Goal: Task Accomplishment & Management: Use online tool/utility

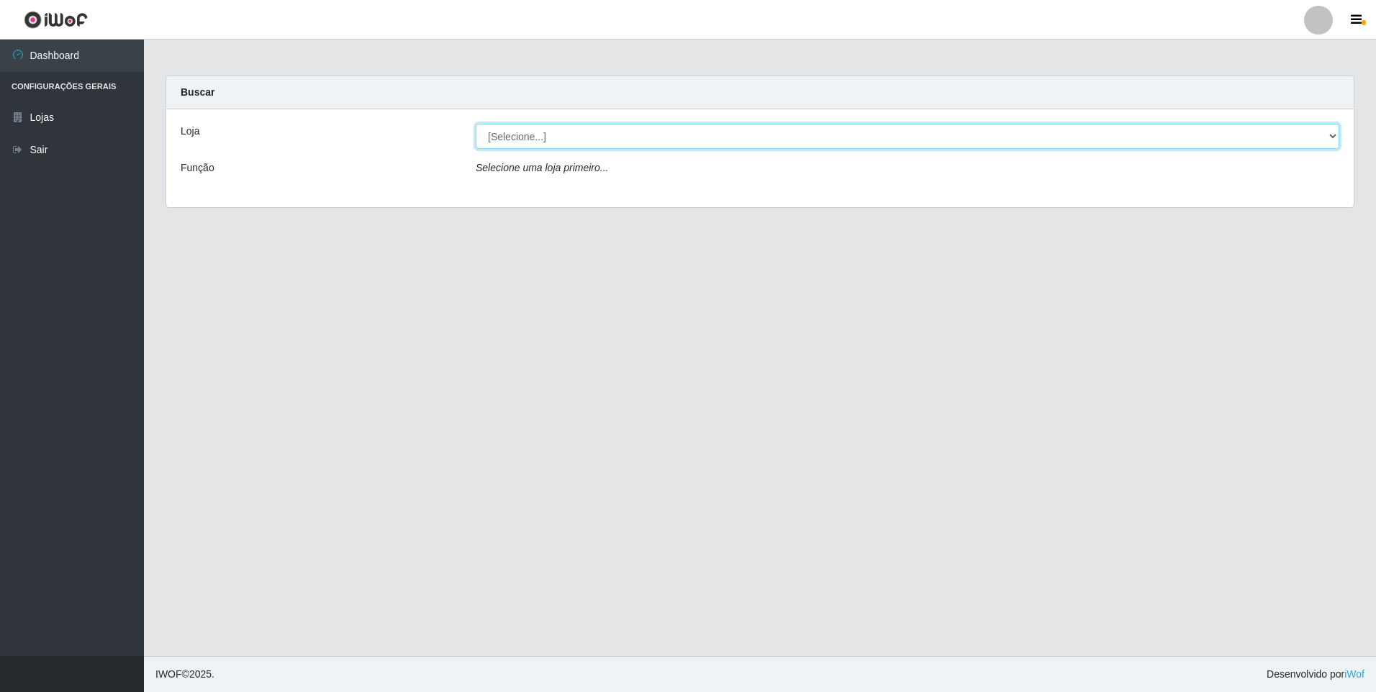
click at [1334, 133] on select "[Selecione...] Extrabom - Loja 01 Centro de Distribuição" at bounding box center [908, 136] width 864 height 25
select select "435"
click at [476, 124] on select "[Selecione...] Extrabom - Loja 01 Centro de Distribuição" at bounding box center [908, 136] width 864 height 25
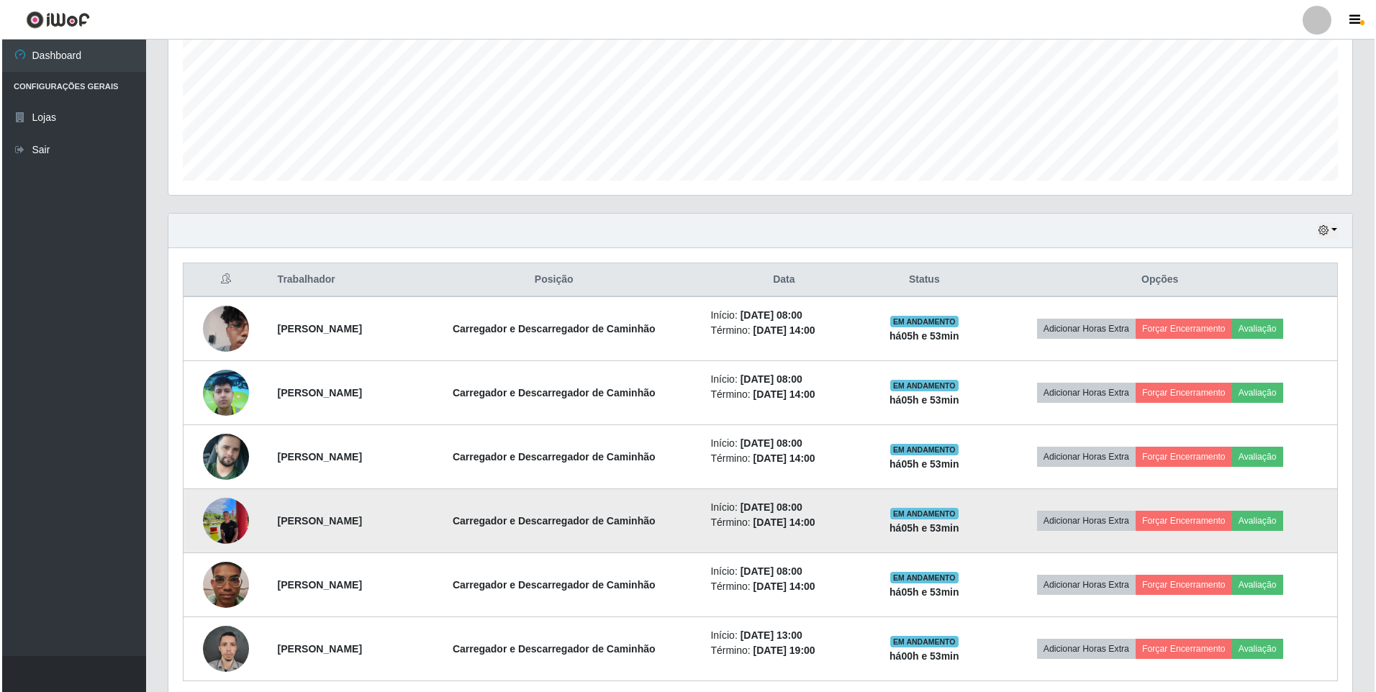
scroll to position [360, 0]
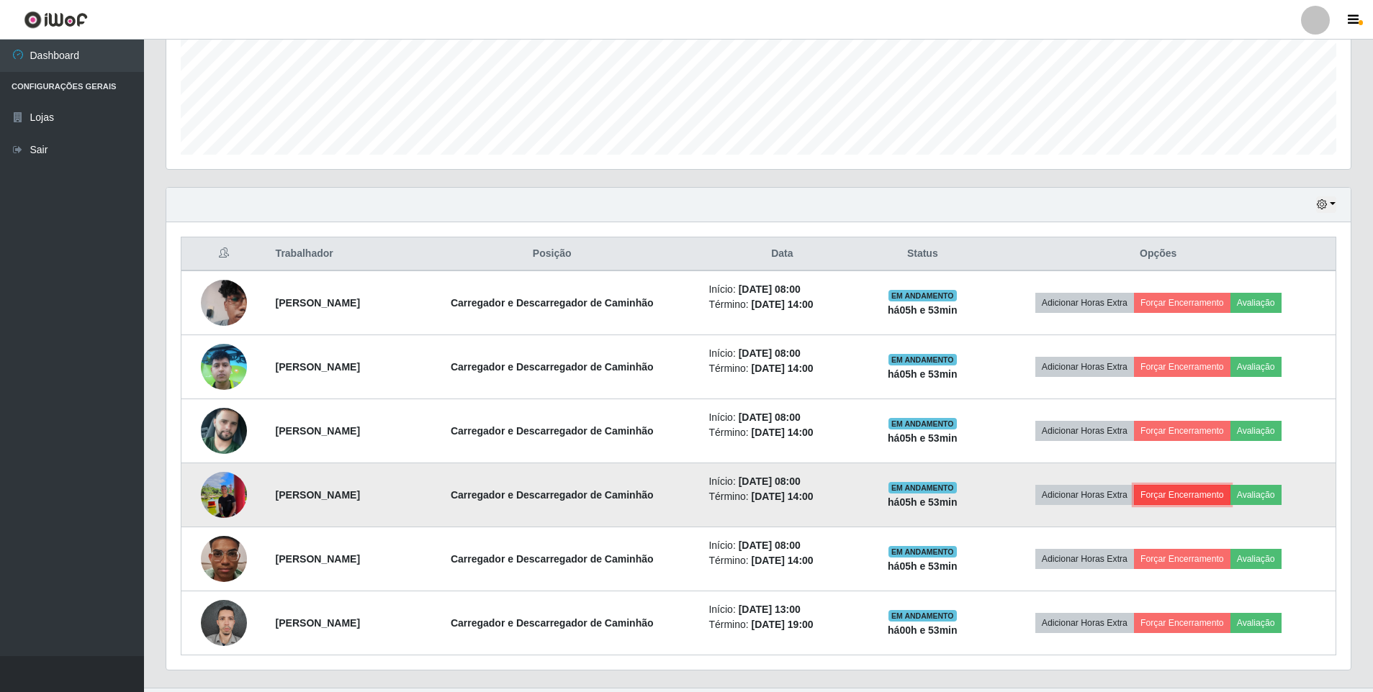
click at [1191, 496] on button "Forçar Encerramento" at bounding box center [1182, 495] width 96 height 20
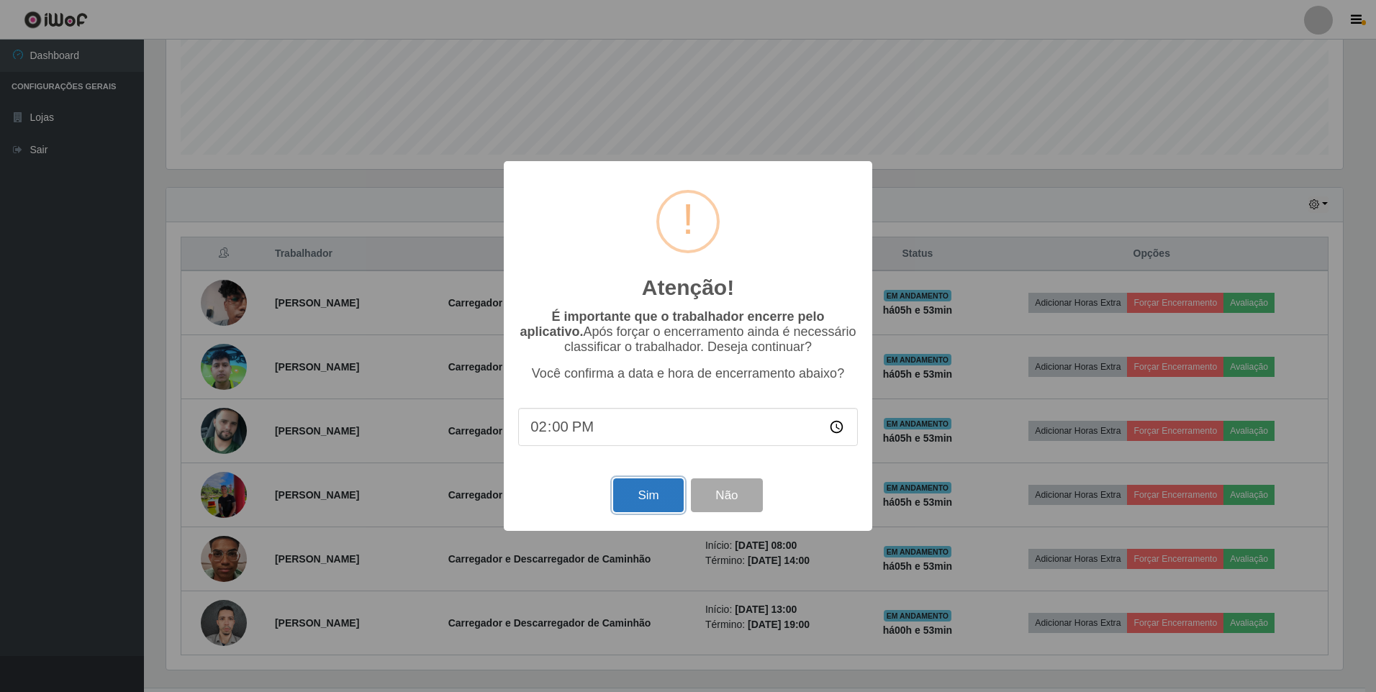
click at [646, 504] on button "Sim" at bounding box center [648, 496] width 70 height 34
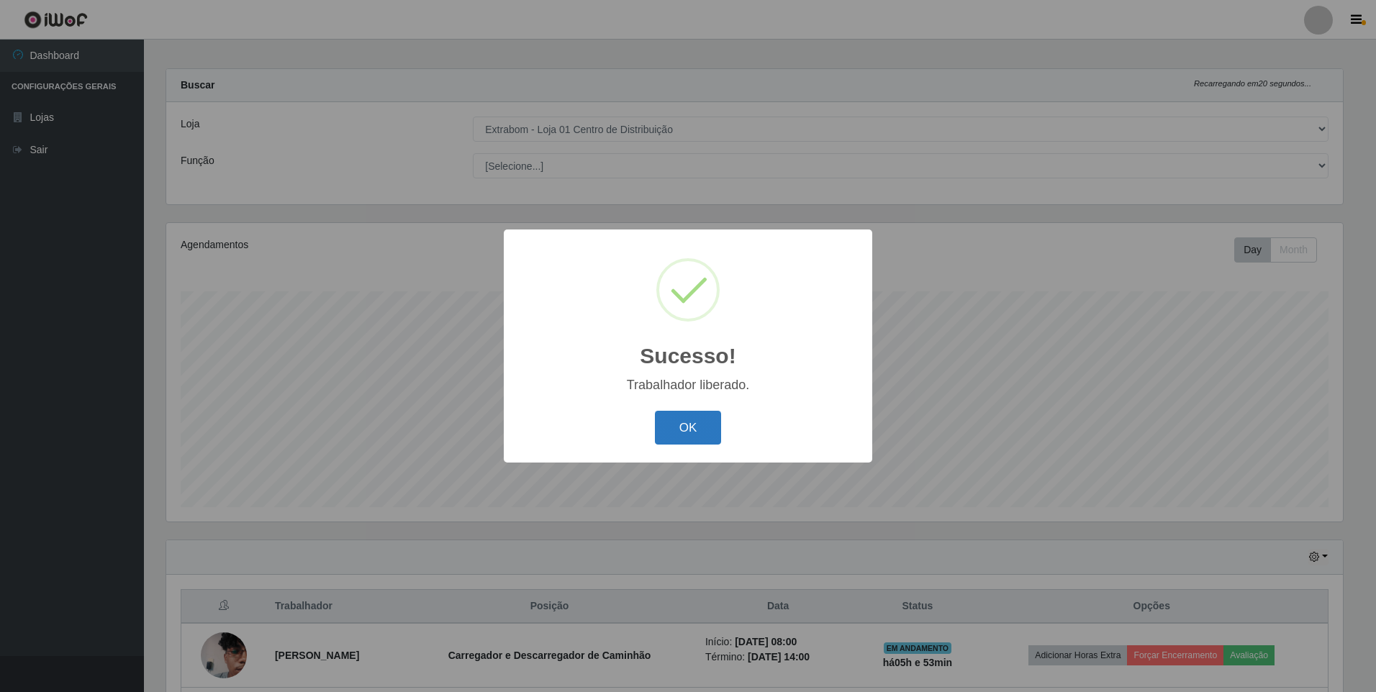
click at [705, 425] on button "OK" at bounding box center [688, 428] width 67 height 34
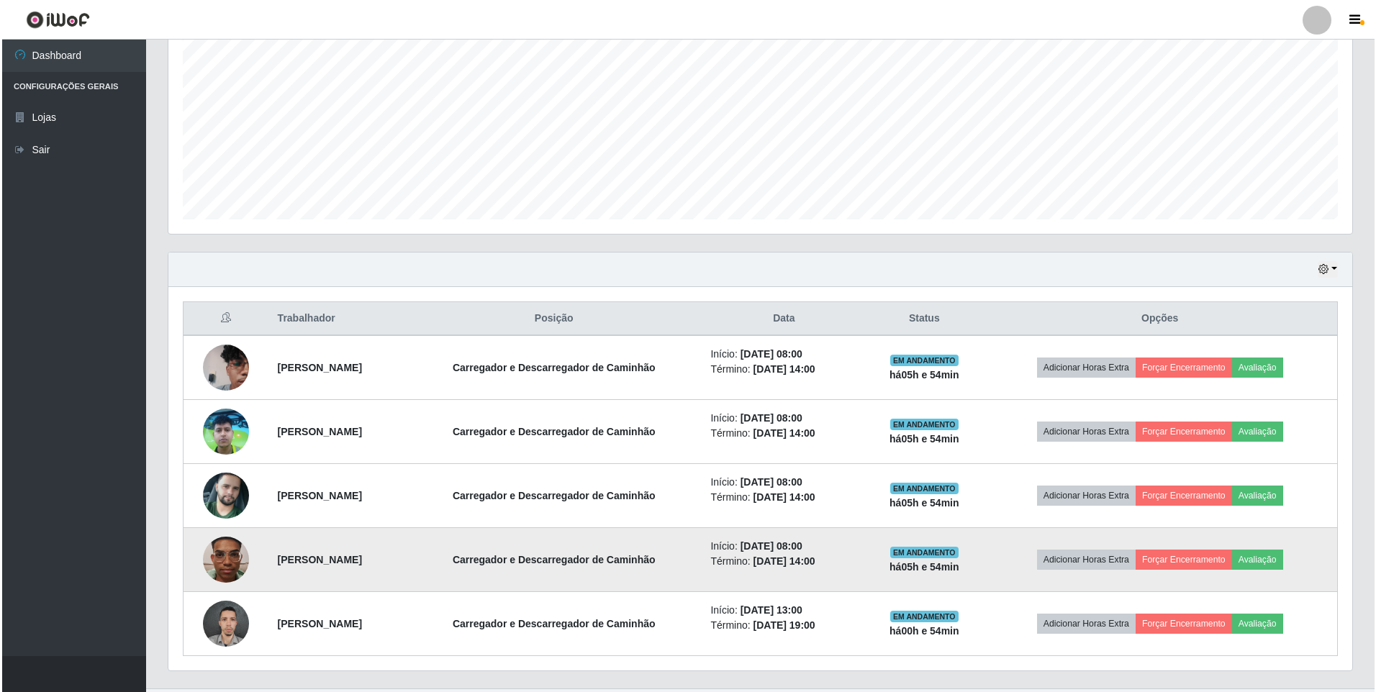
scroll to position [328, 0]
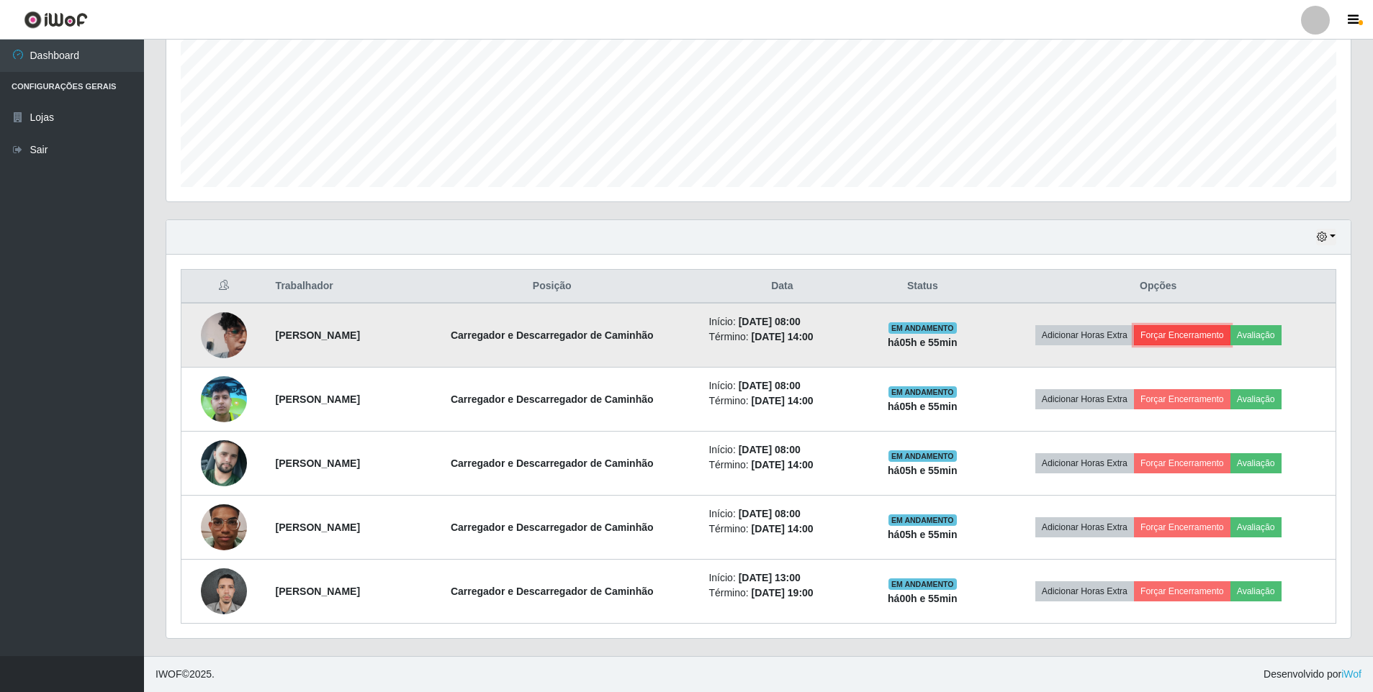
click at [1201, 333] on button "Forçar Encerramento" at bounding box center [1182, 335] width 96 height 20
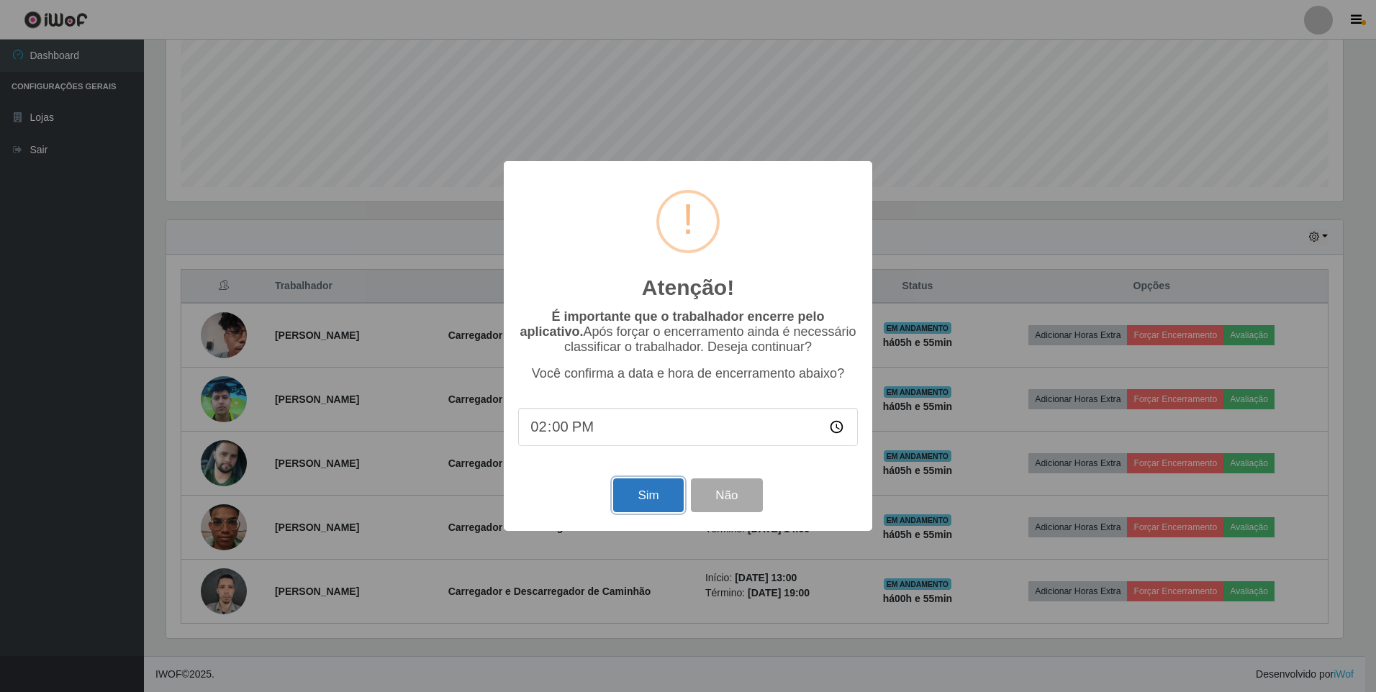
click at [656, 511] on button "Sim" at bounding box center [648, 496] width 70 height 34
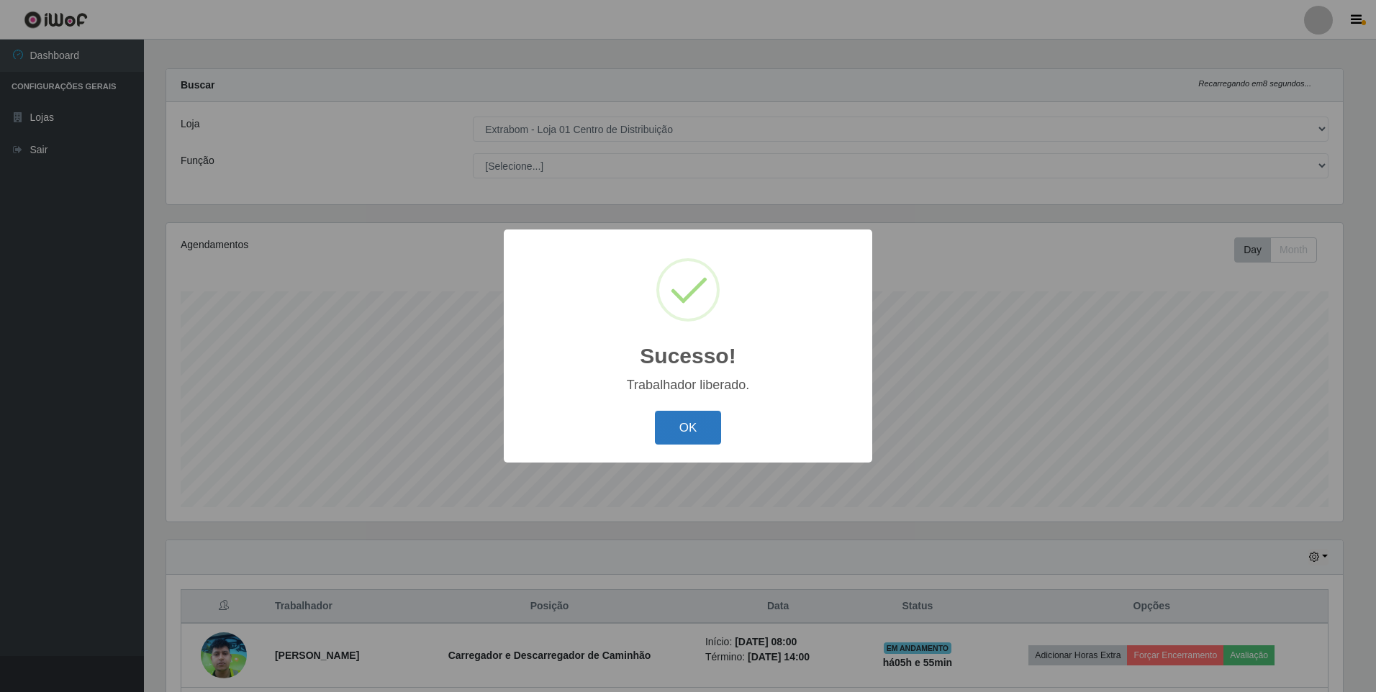
click at [669, 415] on button "OK" at bounding box center [688, 428] width 67 height 34
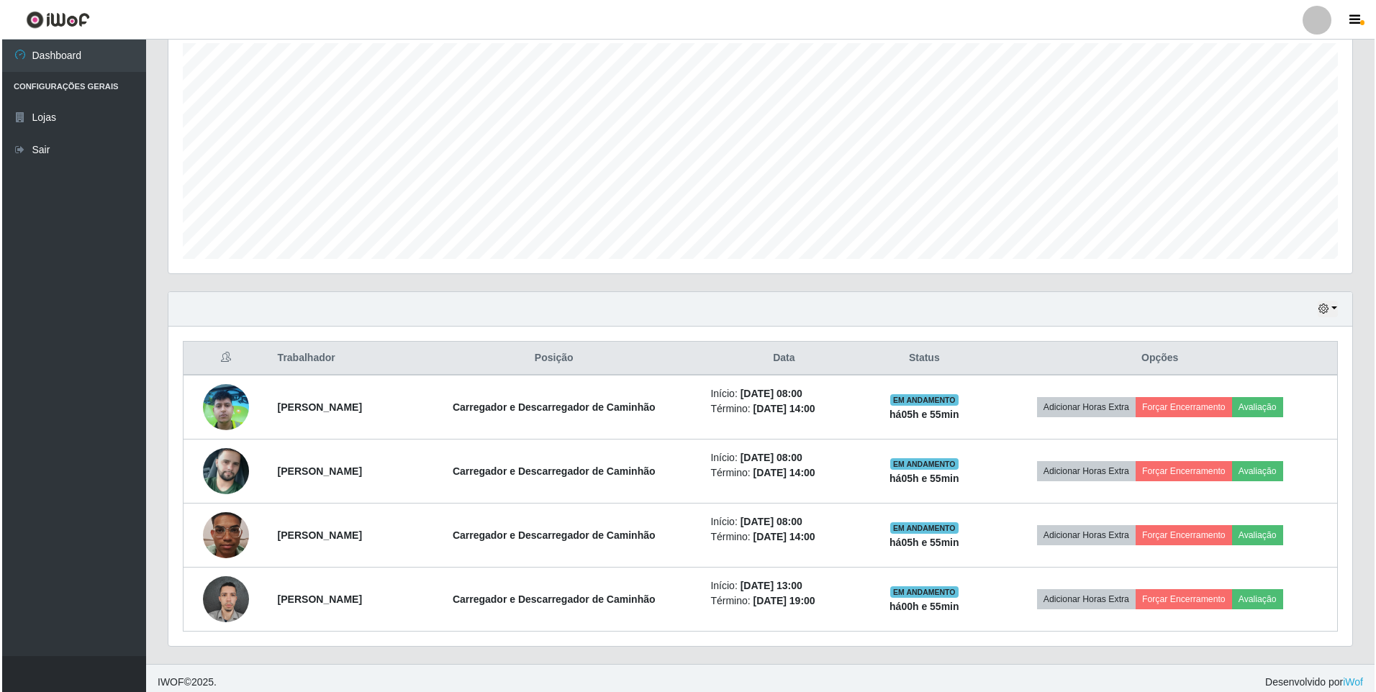
scroll to position [263, 0]
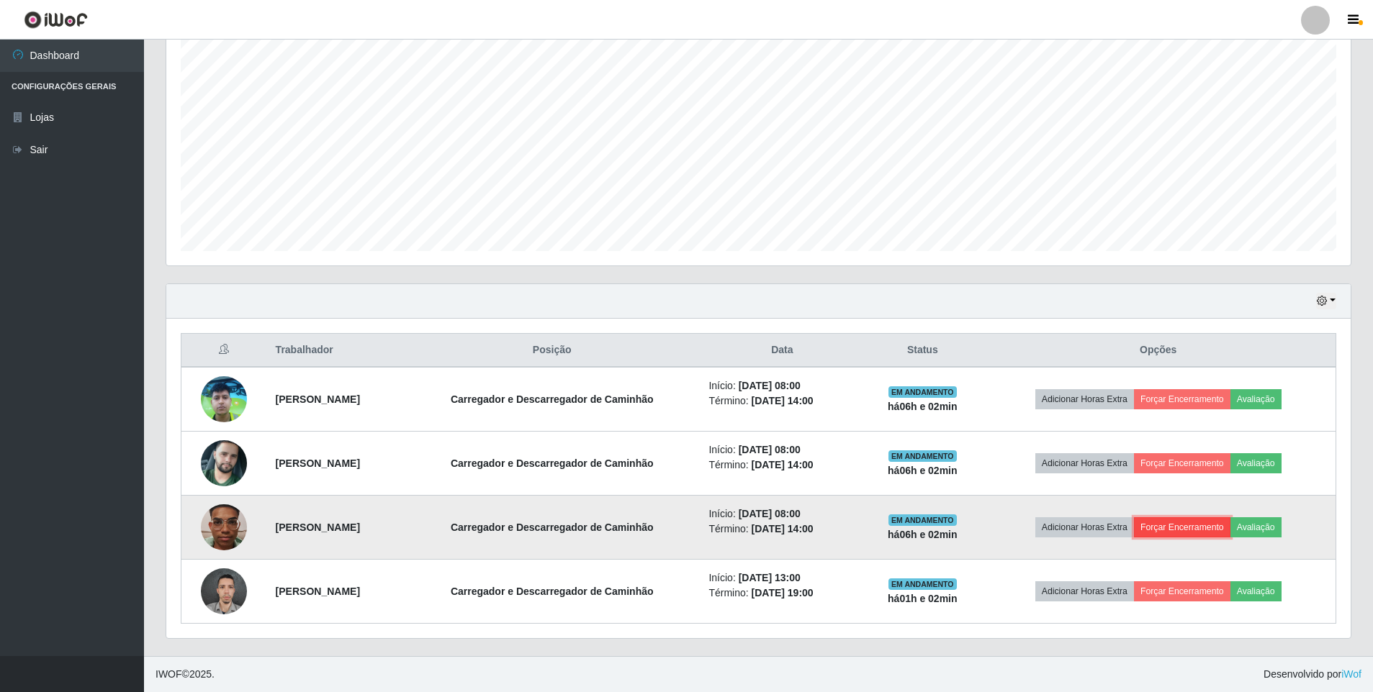
click at [1207, 523] on button "Forçar Encerramento" at bounding box center [1182, 528] width 96 height 20
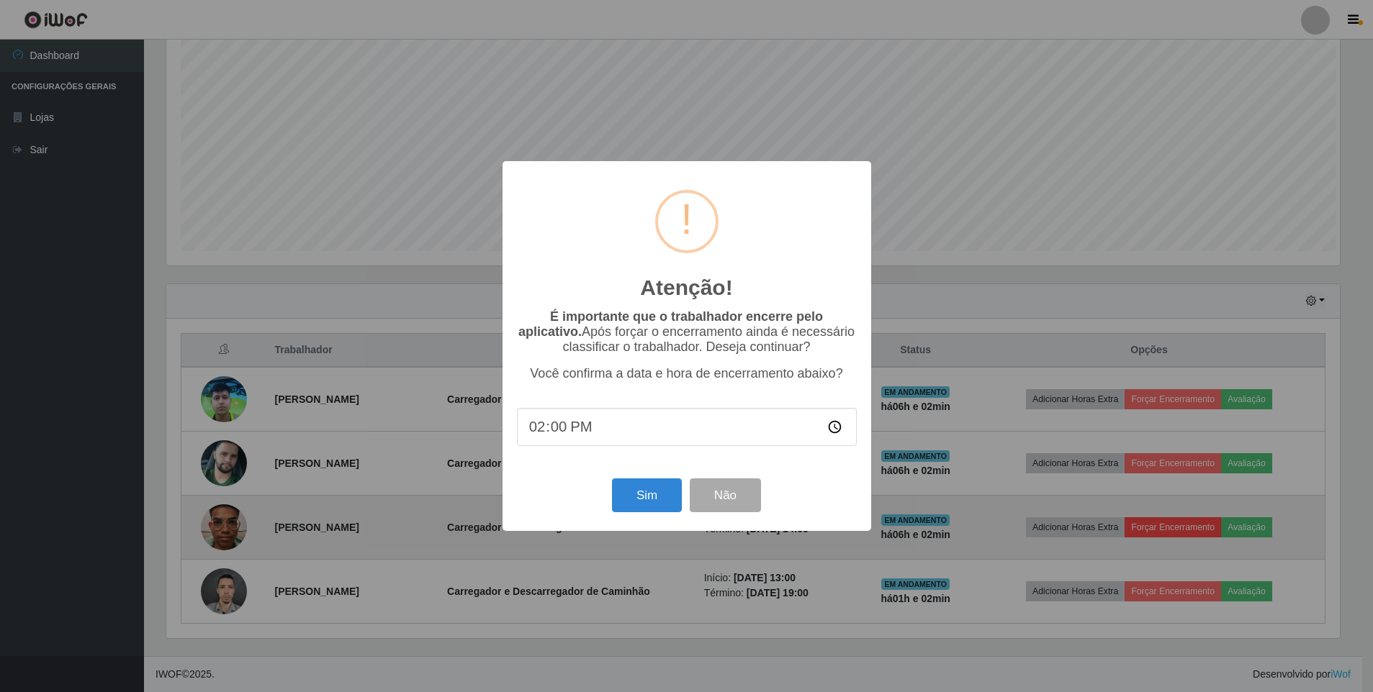
scroll to position [299, 1177]
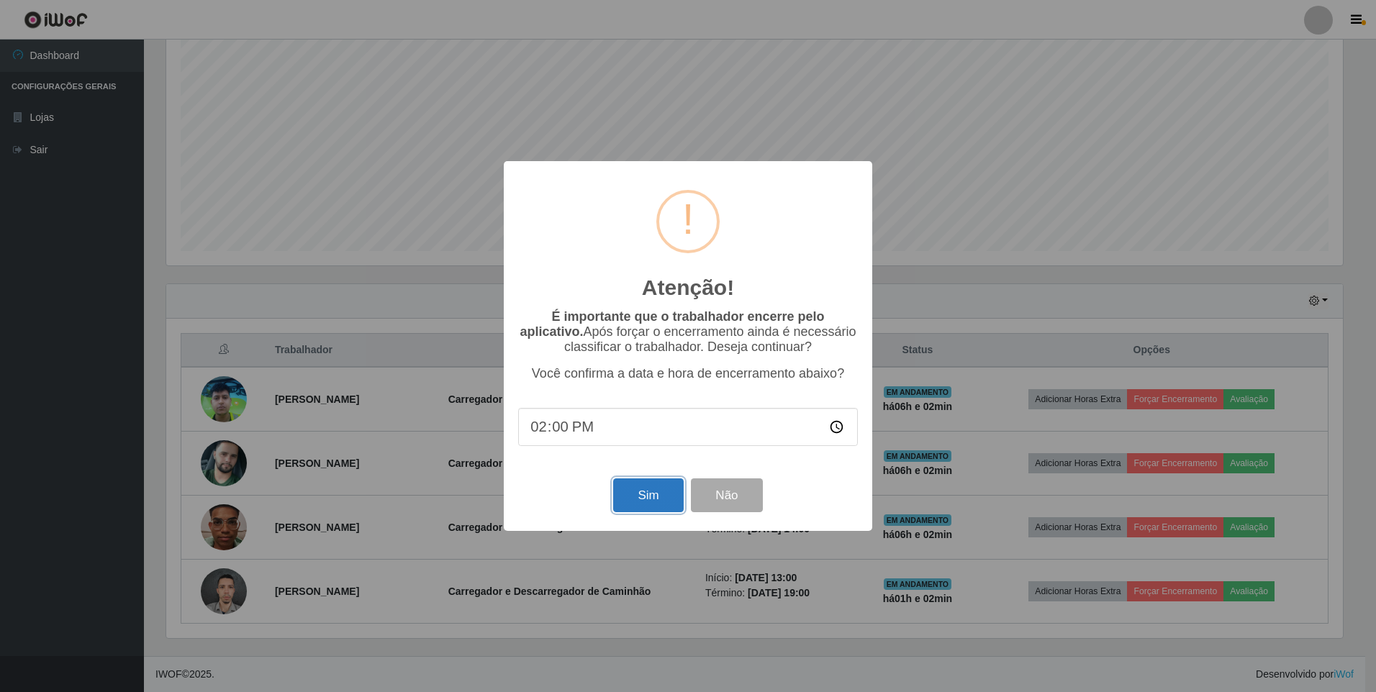
click at [640, 500] on button "Sim" at bounding box center [648, 496] width 70 height 34
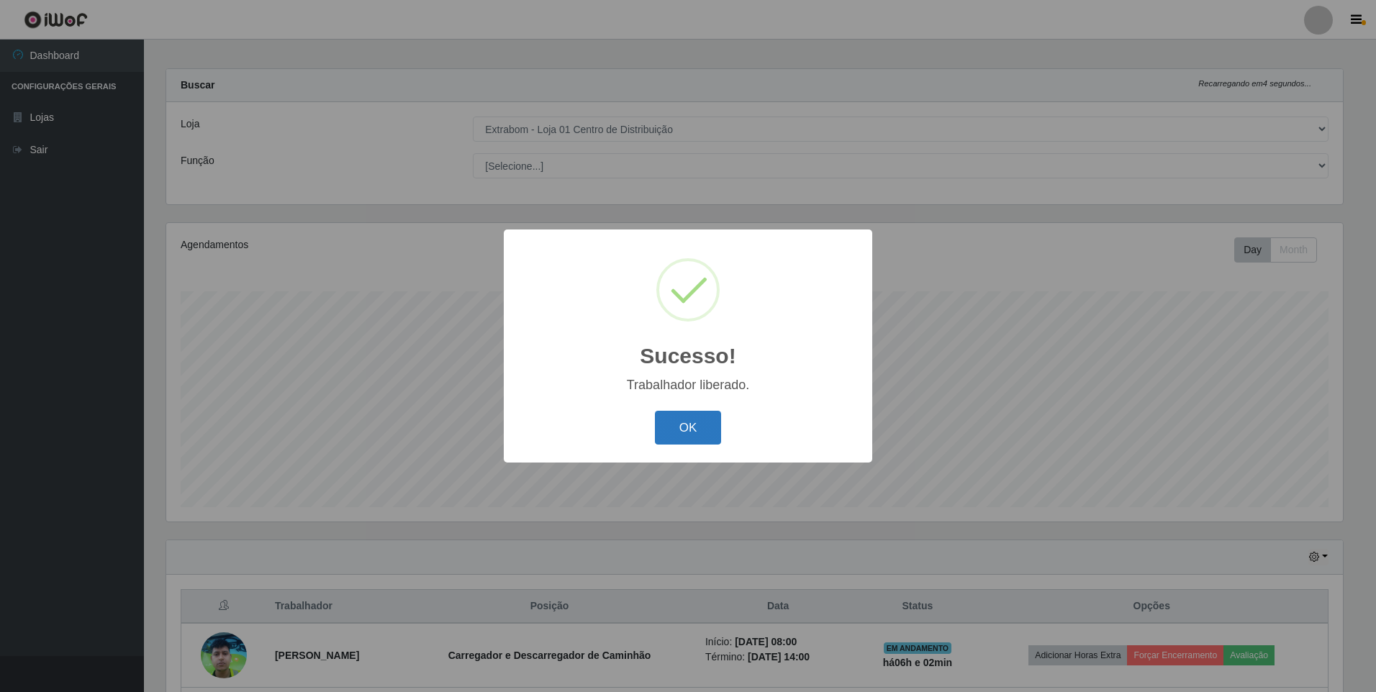
click at [672, 428] on button "OK" at bounding box center [688, 428] width 67 height 34
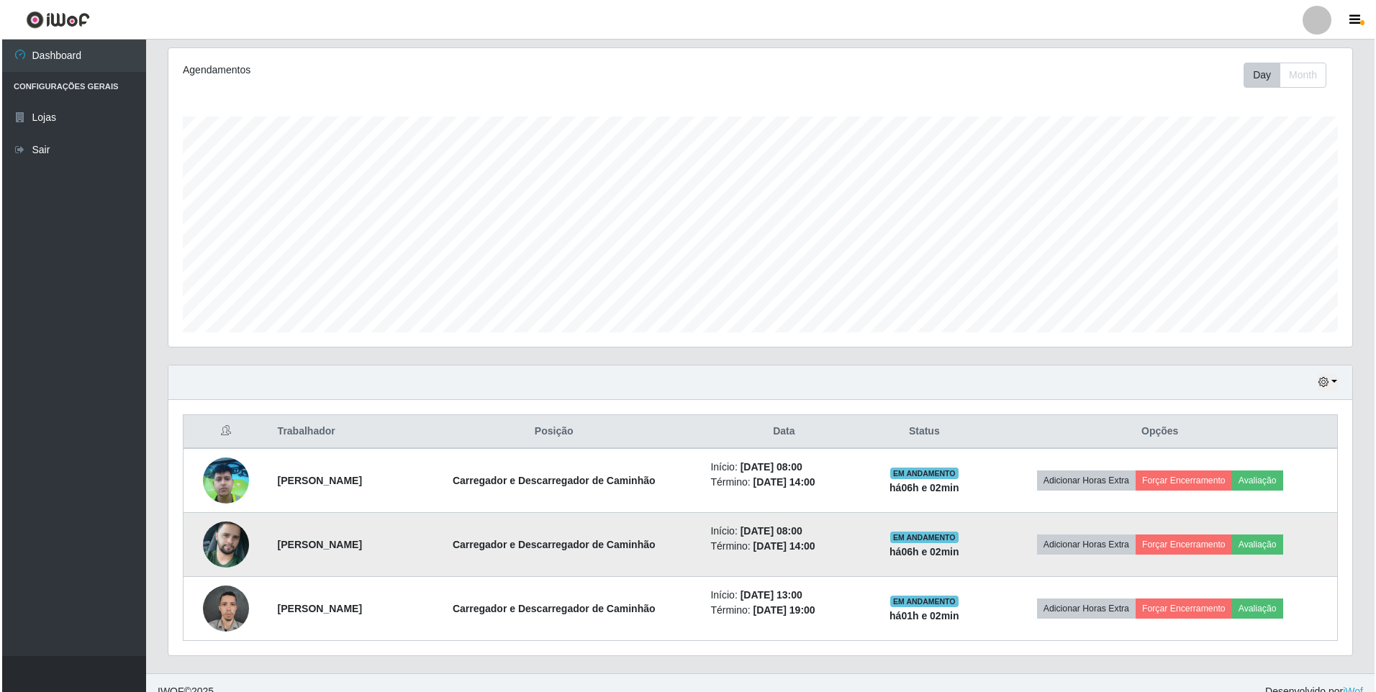
scroll to position [199, 0]
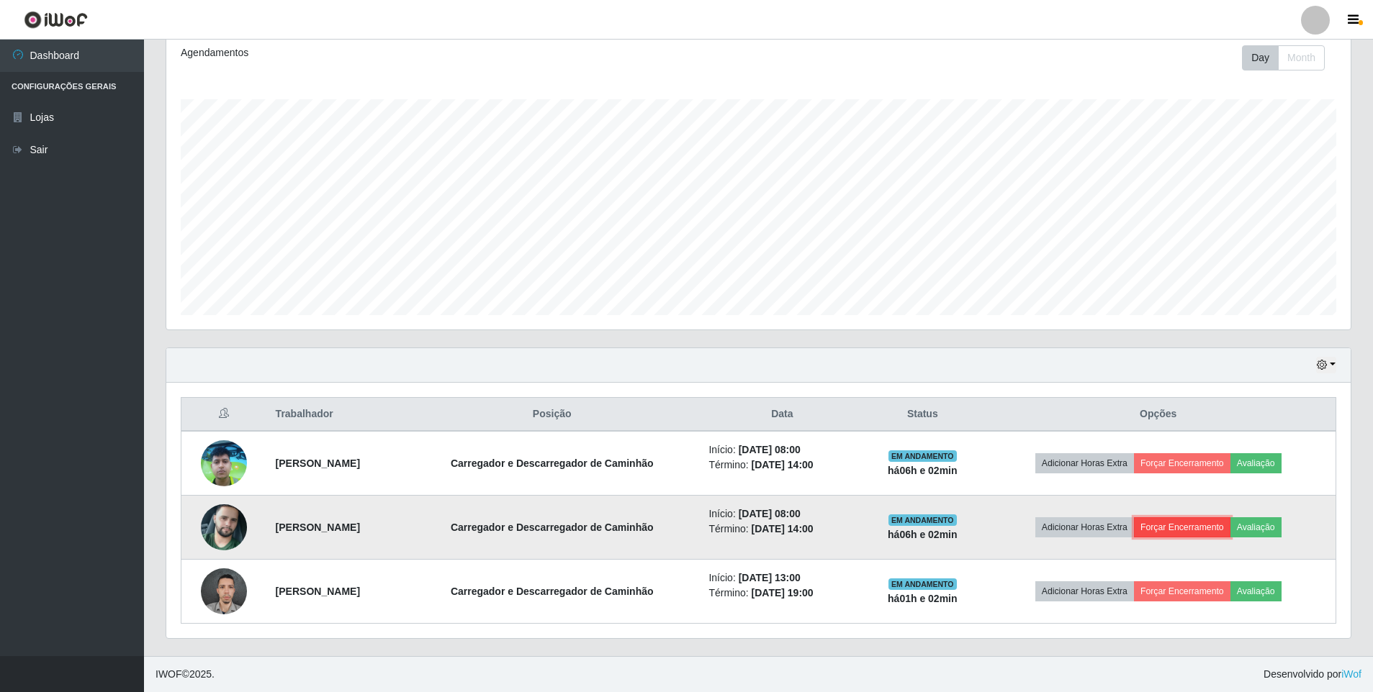
click at [1181, 523] on button "Forçar Encerramento" at bounding box center [1182, 528] width 96 height 20
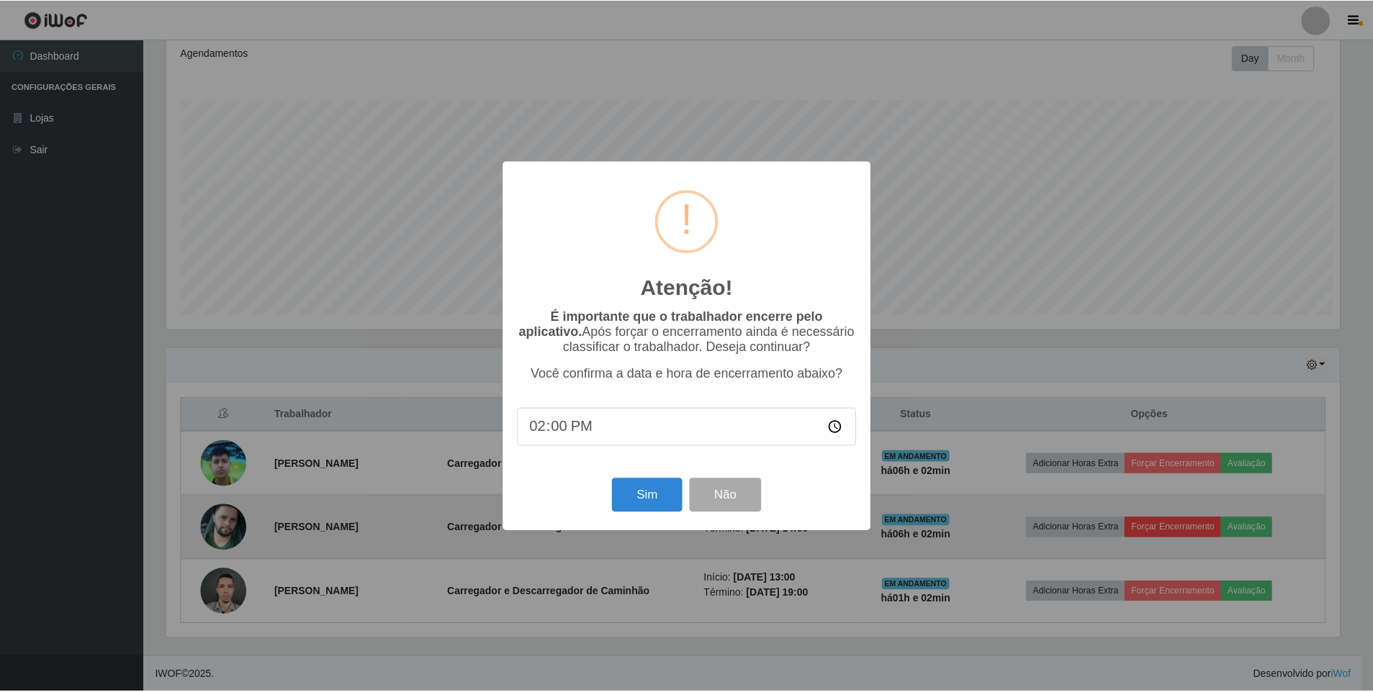
scroll to position [299, 1177]
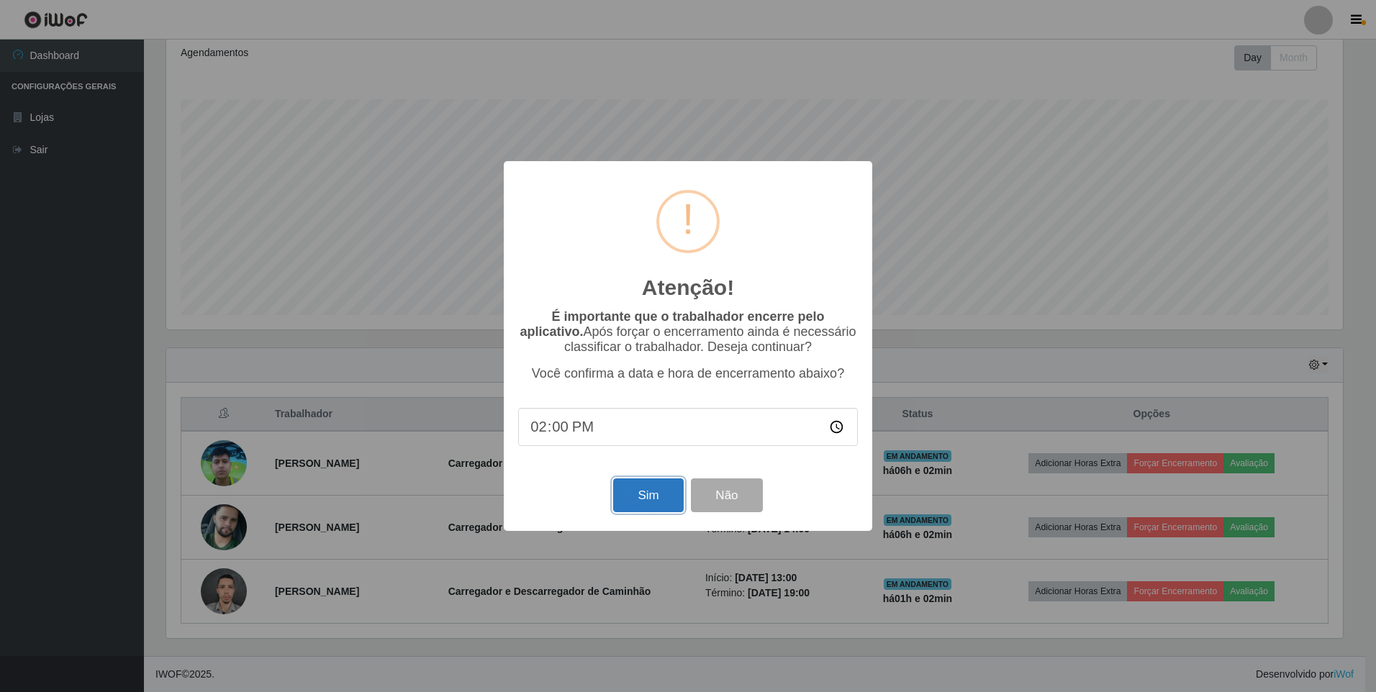
click at [641, 495] on button "Sim" at bounding box center [648, 496] width 70 height 34
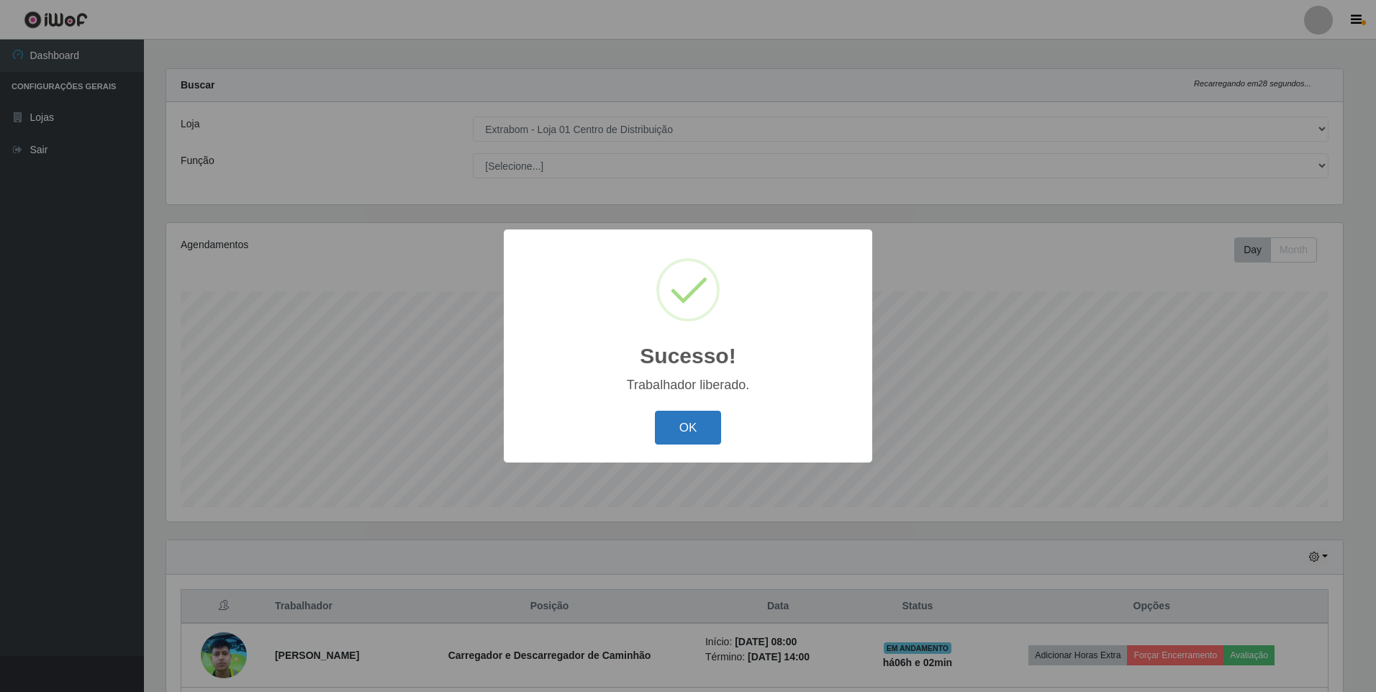
click at [677, 428] on button "OK" at bounding box center [688, 428] width 67 height 34
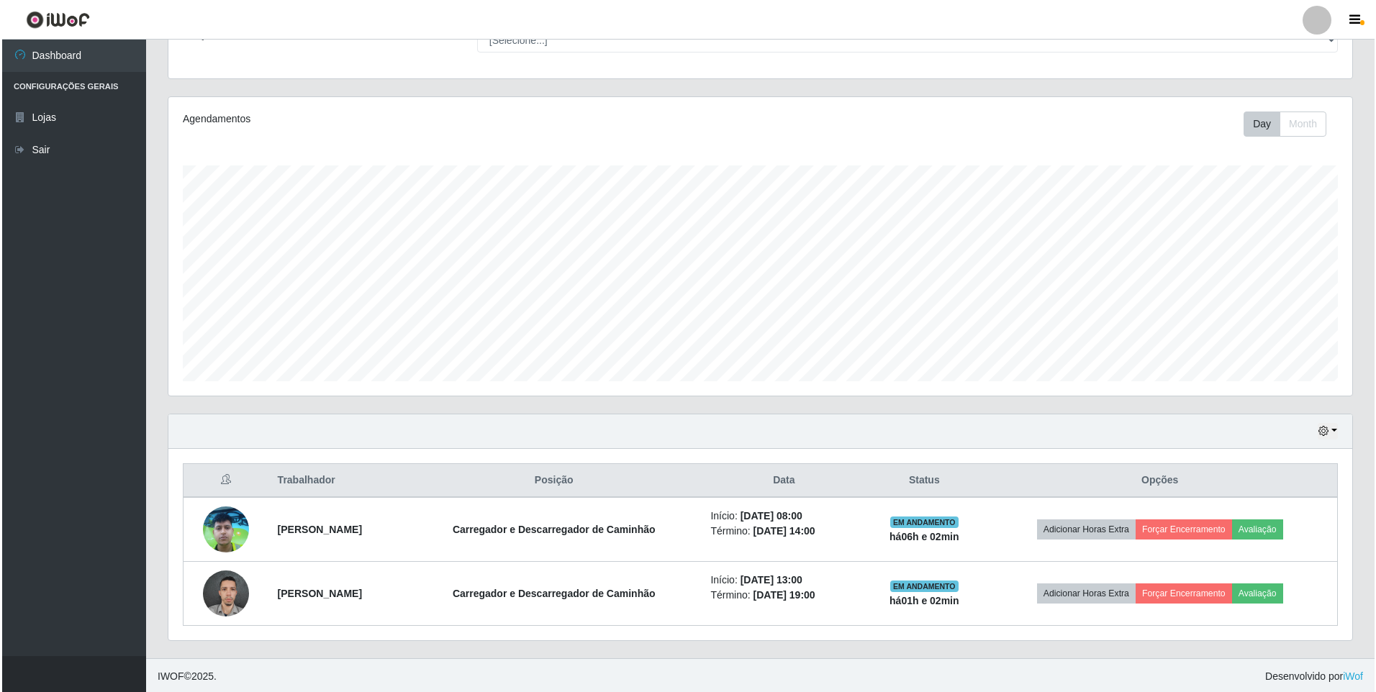
scroll to position [135, 0]
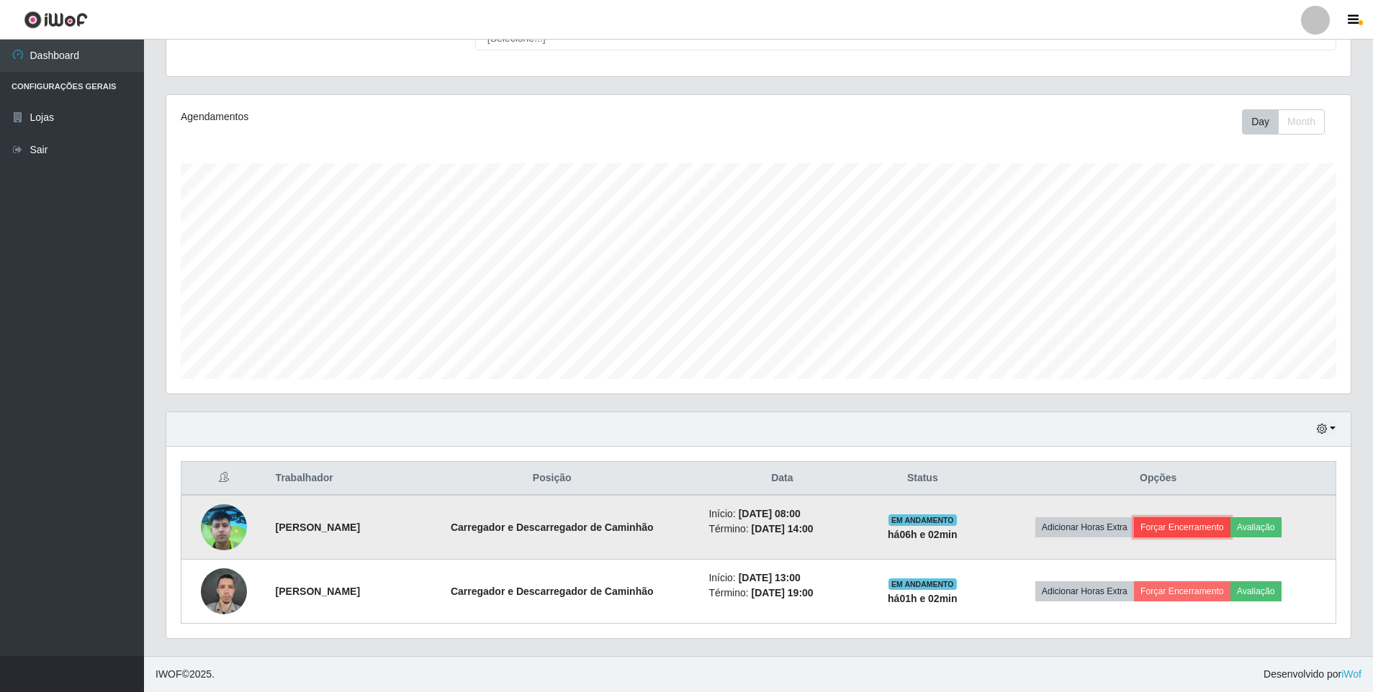
click at [1209, 525] on button "Forçar Encerramento" at bounding box center [1182, 528] width 96 height 20
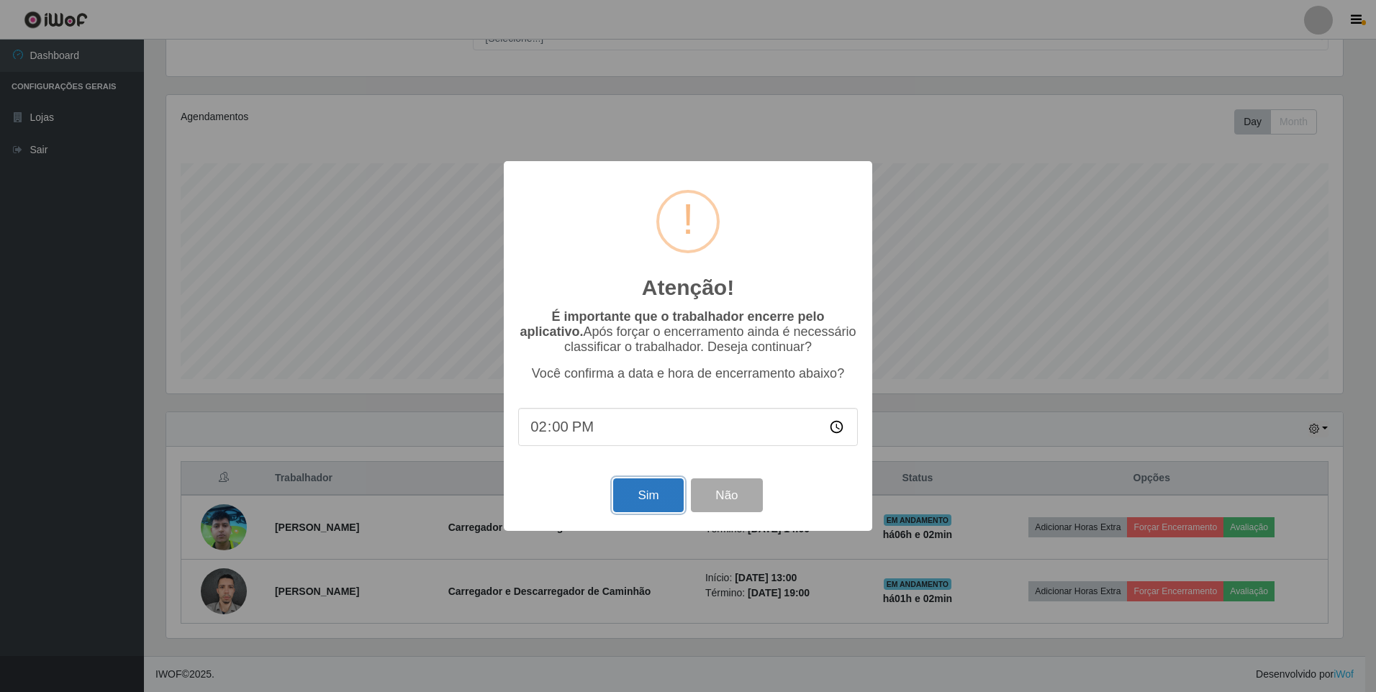
click at [641, 496] on button "Sim" at bounding box center [648, 496] width 70 height 34
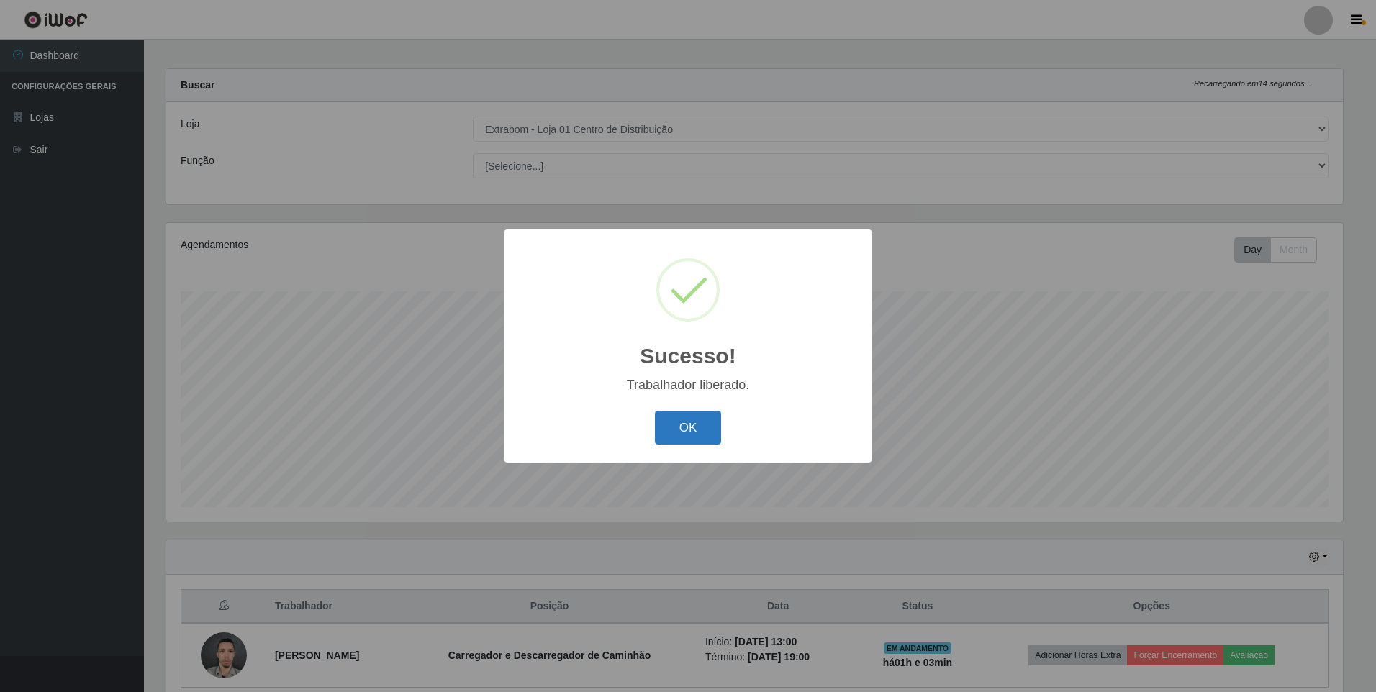
click at [698, 427] on button "OK" at bounding box center [688, 428] width 67 height 34
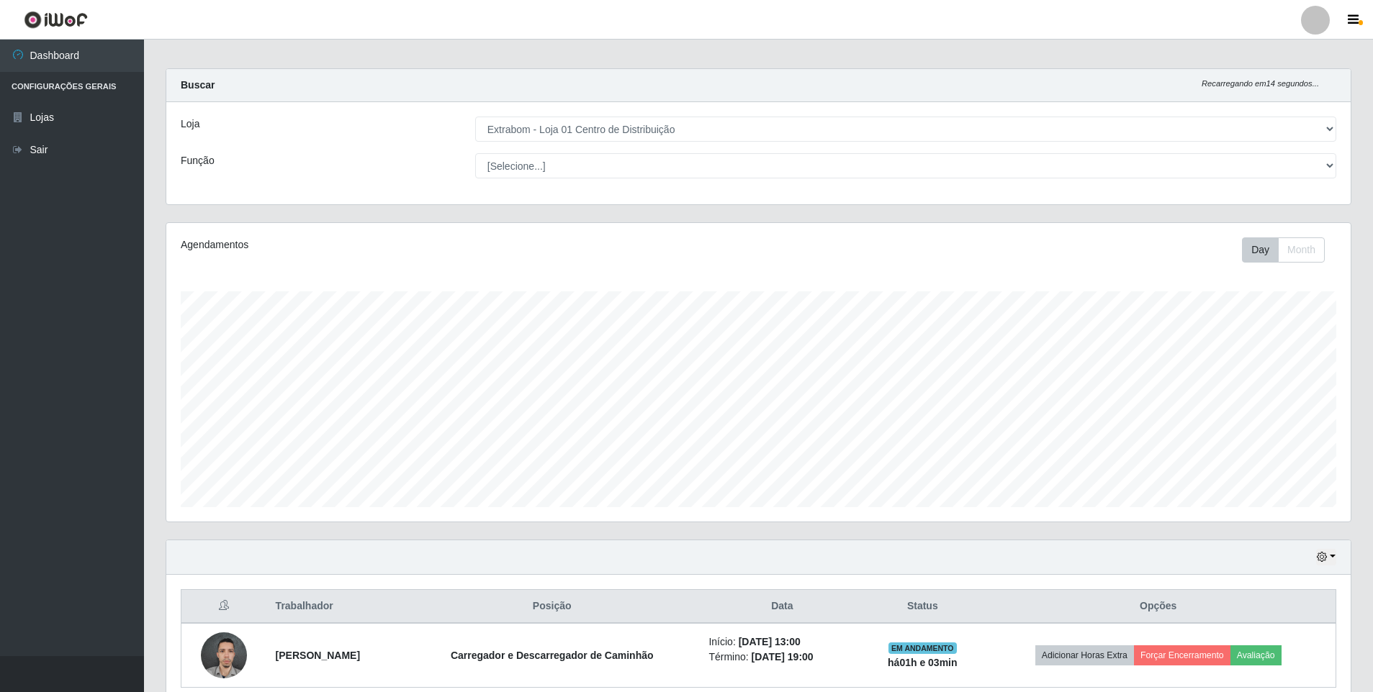
scroll to position [0, 0]
